Goal: Navigation & Orientation: Find specific page/section

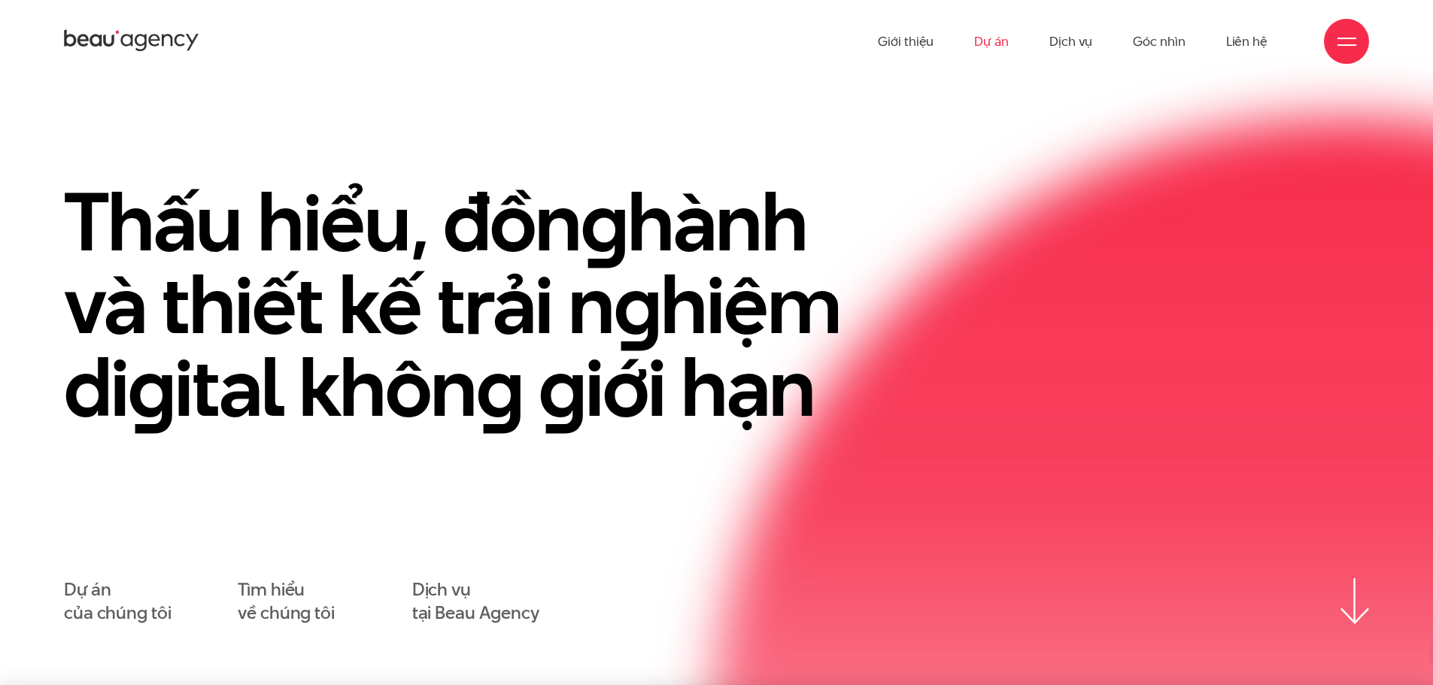
click at [989, 37] on link "Dự án" at bounding box center [991, 41] width 35 height 83
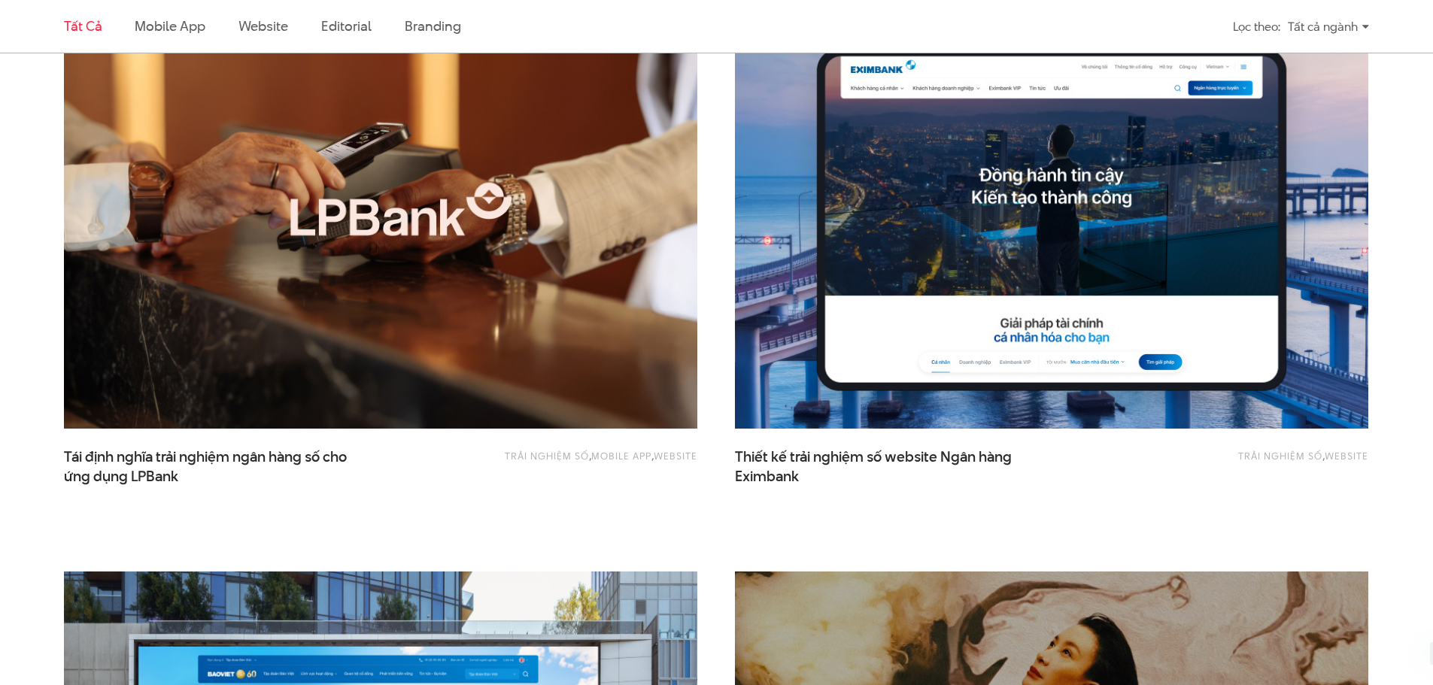
scroll to position [1279, 0]
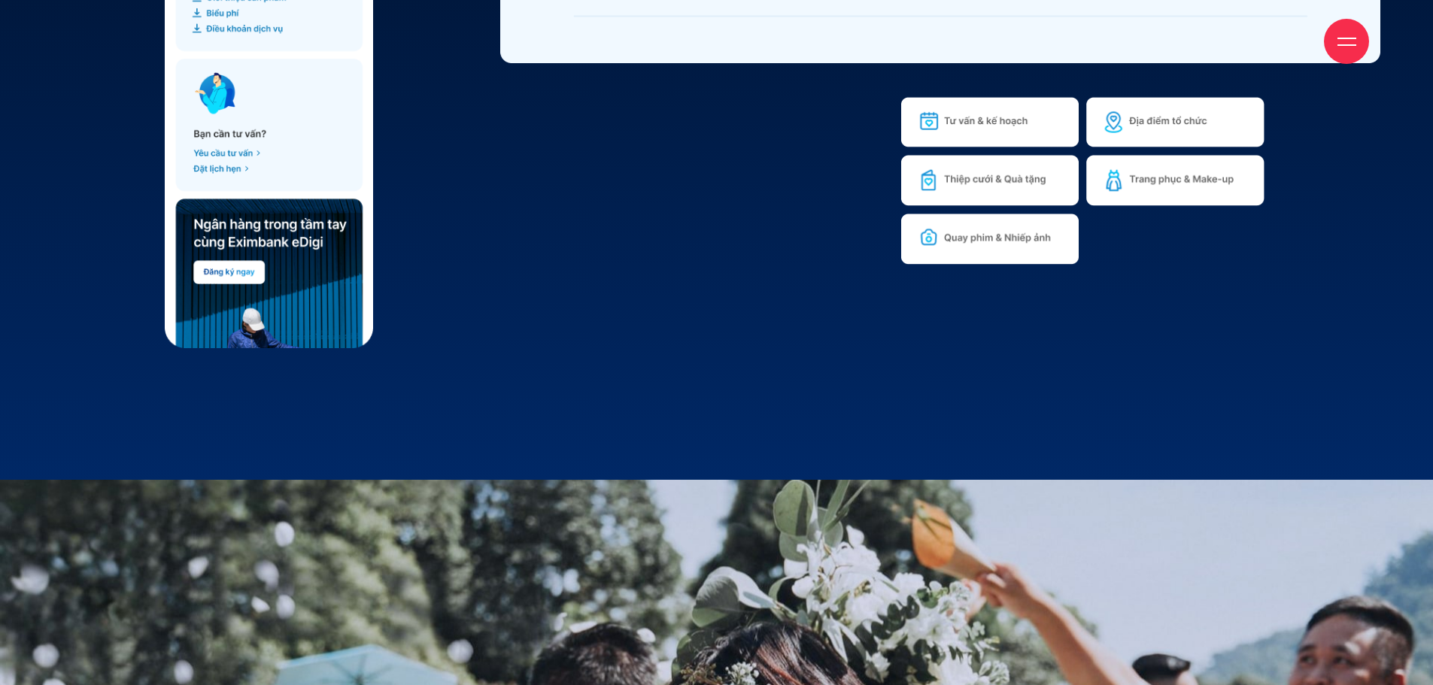
scroll to position [19334, 0]
